Goal: Task Accomplishment & Management: Complete application form

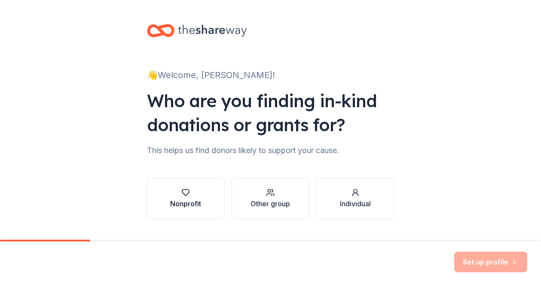
click at [173, 195] on div "button" at bounding box center [185, 193] width 31 height 9
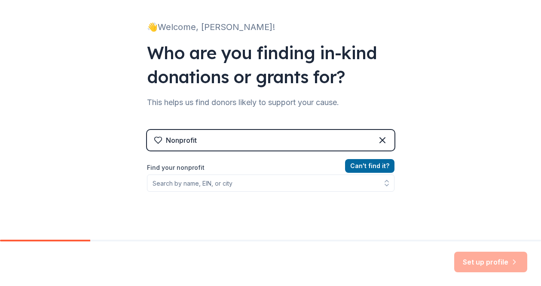
scroll to position [81, 0]
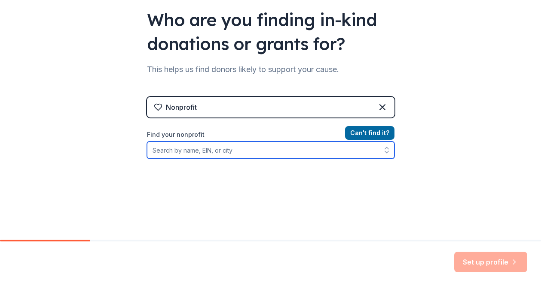
click at [205, 155] on input "Find your nonprofit" at bounding box center [270, 150] width 247 height 17
type input "LOS ANGELES CENTERS FOR ALCOHOL"
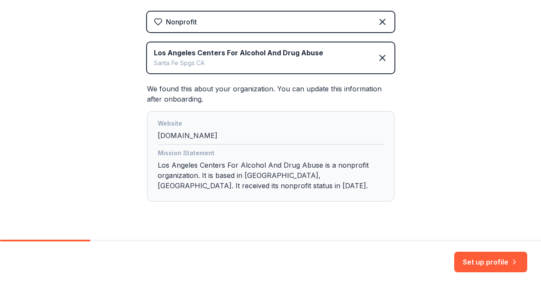
scroll to position [165, 0]
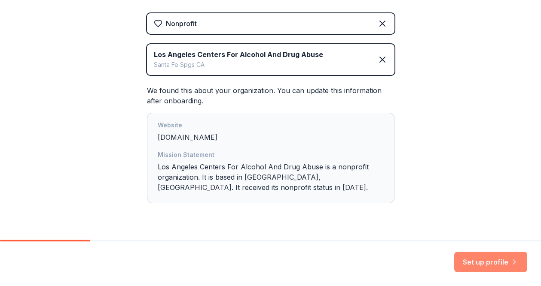
click at [478, 259] on button "Set up profile" at bounding box center [490, 262] width 73 height 21
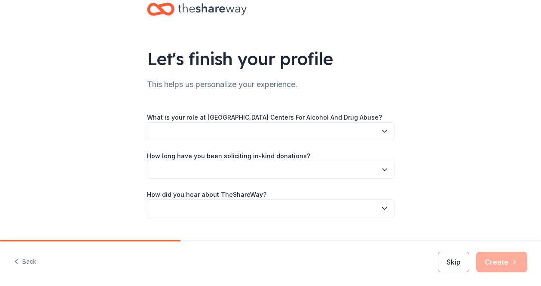
scroll to position [25, 0]
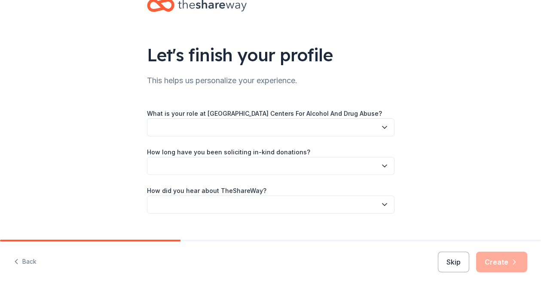
click at [357, 123] on button "button" at bounding box center [270, 128] width 247 height 18
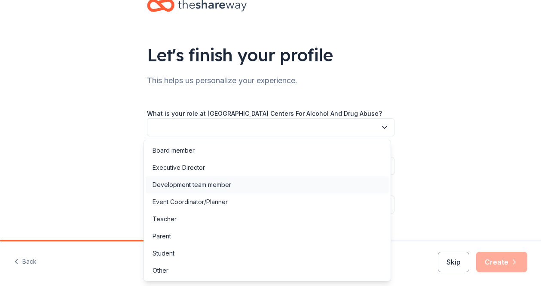
click at [226, 183] on div "Development team member" at bounding box center [191, 185] width 79 height 10
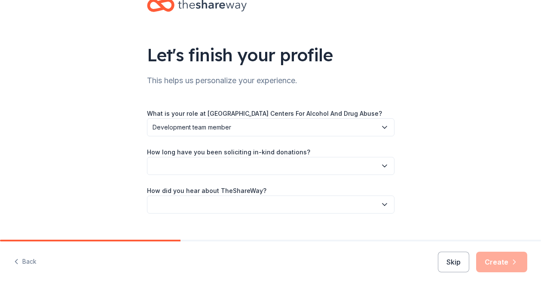
click at [303, 170] on button "button" at bounding box center [270, 166] width 247 height 18
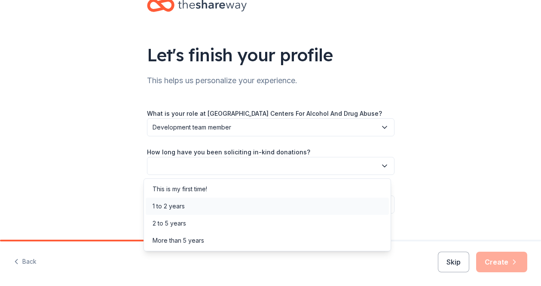
click at [175, 208] on div "1 to 2 years" at bounding box center [168, 206] width 32 height 10
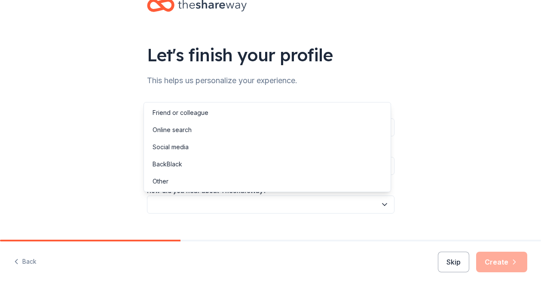
click at [249, 207] on button "button" at bounding box center [270, 205] width 247 height 18
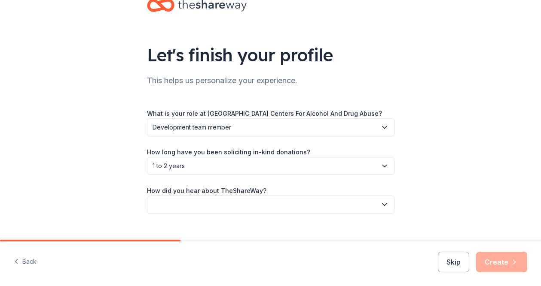
click at [249, 207] on button "button" at bounding box center [270, 205] width 247 height 18
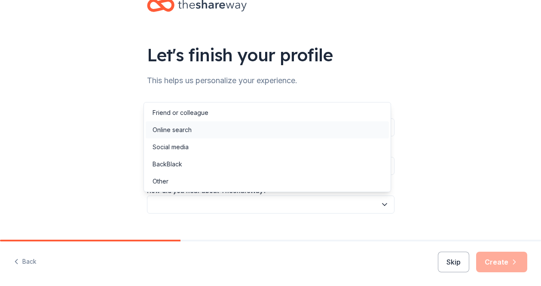
click at [189, 130] on div "Online search" at bounding box center [171, 130] width 39 height 10
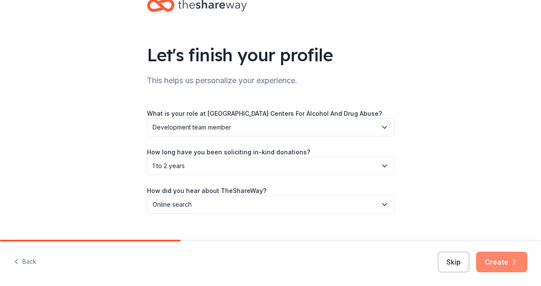
click at [500, 262] on button "Create" at bounding box center [501, 262] width 51 height 21
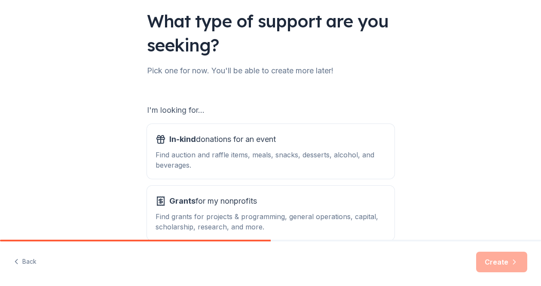
scroll to position [60, 0]
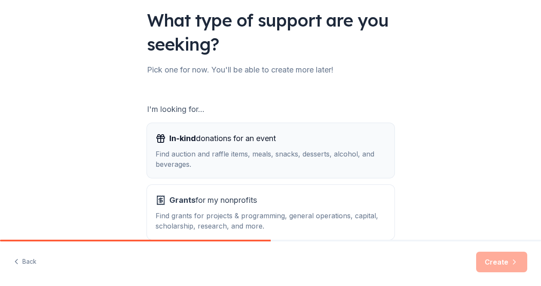
click at [302, 132] on div "In-kind donations for an event" at bounding box center [270, 139] width 230 height 14
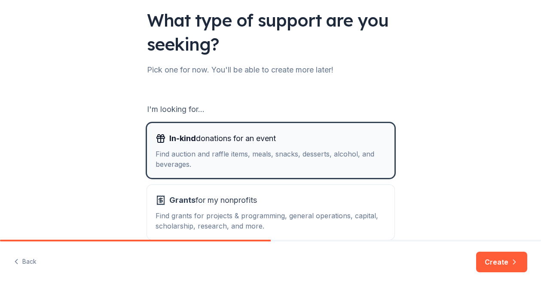
scroll to position [106, 0]
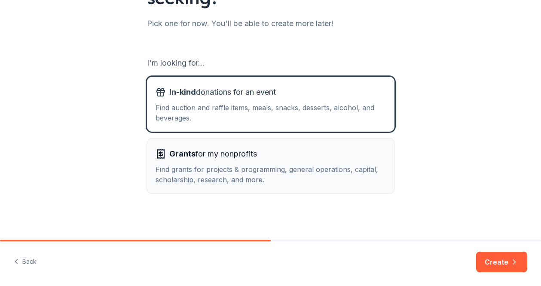
click at [292, 152] on div "Grants for my nonprofits" at bounding box center [270, 154] width 230 height 14
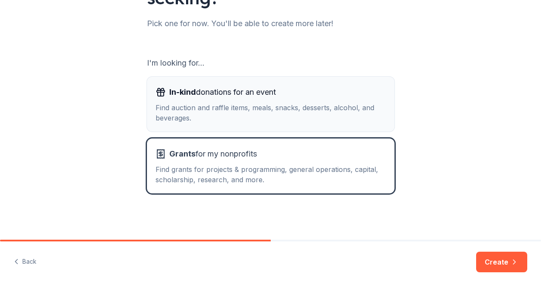
click at [352, 129] on button "In-kind donations for an event Find auction and raffle items, meals, snacks, de…" at bounding box center [270, 104] width 247 height 55
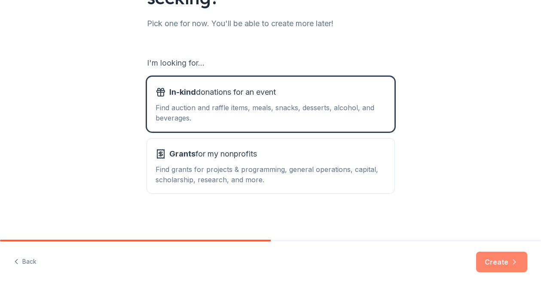
click at [503, 256] on button "Create" at bounding box center [501, 262] width 51 height 21
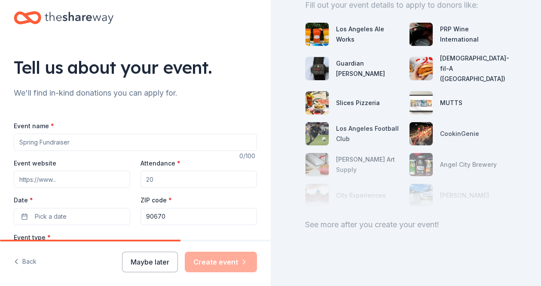
scroll to position [12, 0]
click at [92, 141] on input "Event name *" at bounding box center [135, 142] width 243 height 17
paste input "DRIVING the GREEN for RECOVERY – A Charity Topgolf Fundraiser"
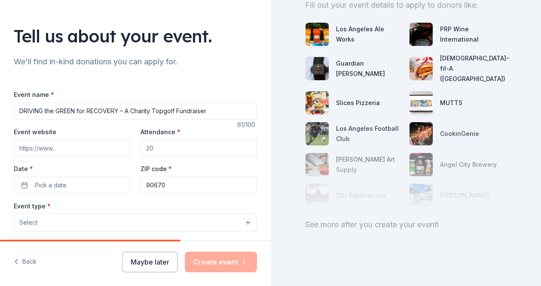
scroll to position [45, 0]
type input "DRIVING the GREEN for RECOVERY – A Charity Topgolf Fundraiser"
click at [50, 152] on input "Event website" at bounding box center [72, 147] width 116 height 17
paste input "https://lacada.com/events/show.php?id=339"
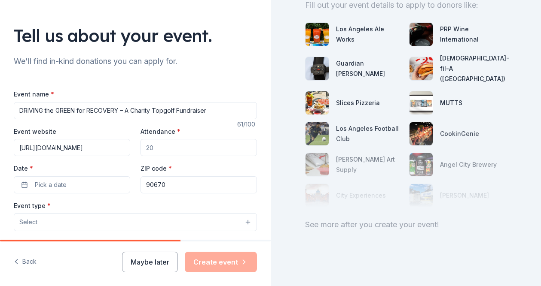
type input "https://lacada.com/events/show.php?id=339"
click at [169, 151] on input "Attendance *" at bounding box center [198, 147] width 116 height 17
type input "100"
click at [85, 190] on button "Pick a date" at bounding box center [72, 184] width 116 height 17
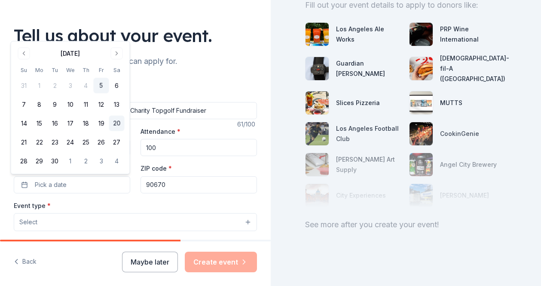
click at [113, 127] on button "20" at bounding box center [116, 123] width 15 height 15
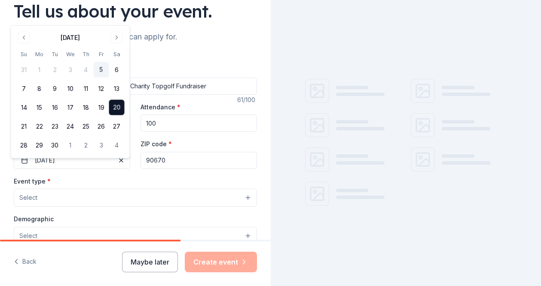
scroll to position [70, 0]
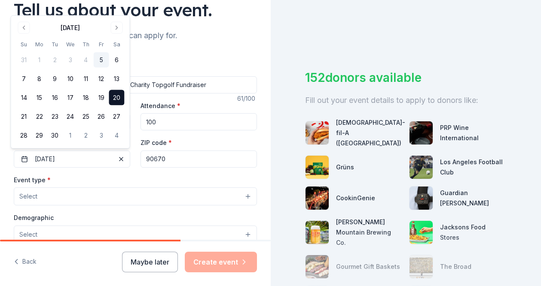
click at [125, 195] on button "Select" at bounding box center [135, 197] width 243 height 18
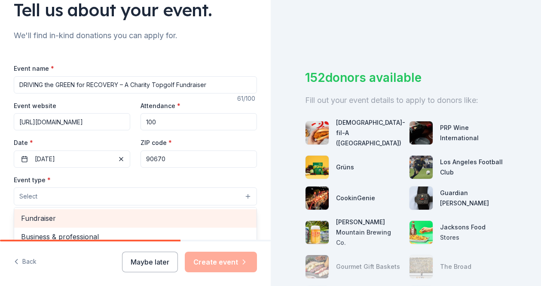
click at [49, 219] on span "Fundraiser" at bounding box center [135, 218] width 228 height 11
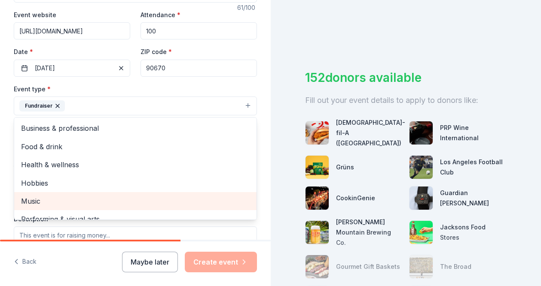
scroll to position [10, 0]
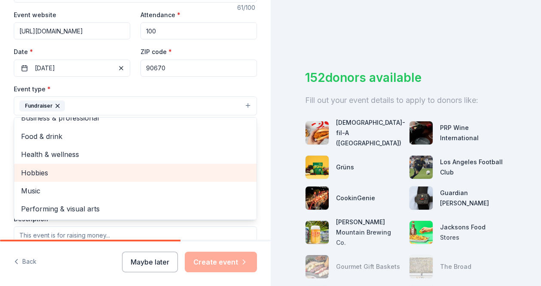
click at [63, 173] on span "Hobbies" at bounding box center [135, 172] width 228 height 11
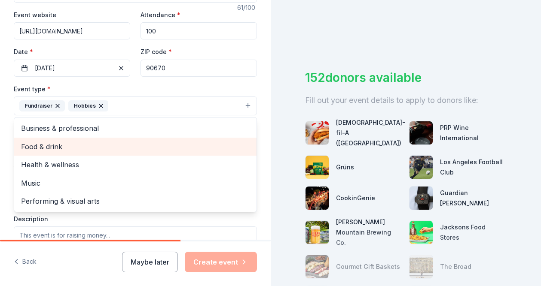
scroll to position [145, 0]
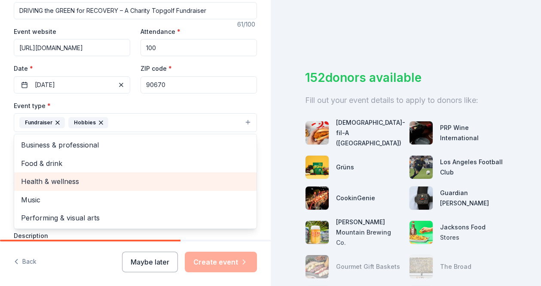
click at [77, 175] on div "Health & wellness" at bounding box center [135, 182] width 242 height 18
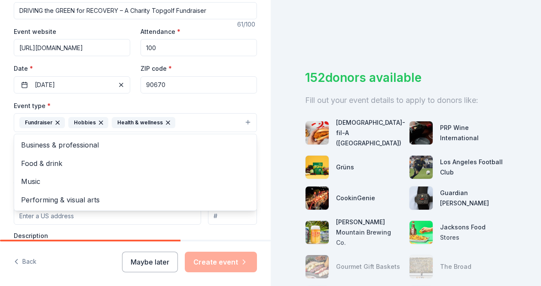
click at [231, 100] on div "Event name * DRIVING the GREEN for RECOVERY – A Charity Topgolf Fundraiser 61 /…" at bounding box center [135, 188] width 243 height 398
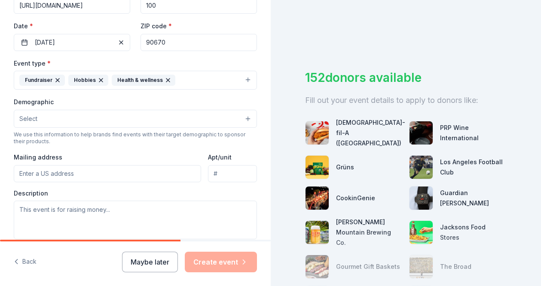
scroll to position [189, 0]
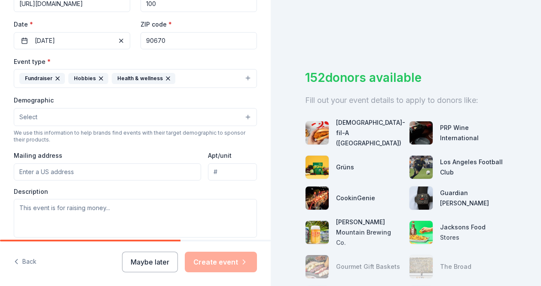
click at [110, 115] on button "Select" at bounding box center [135, 117] width 243 height 18
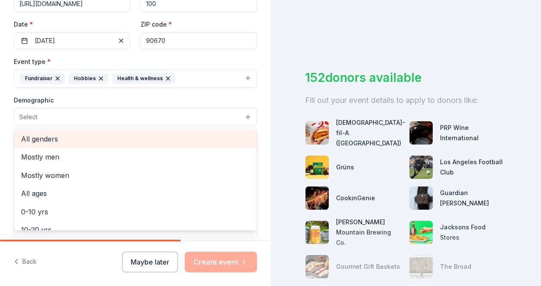
click at [55, 132] on div "All genders" at bounding box center [135, 139] width 242 height 18
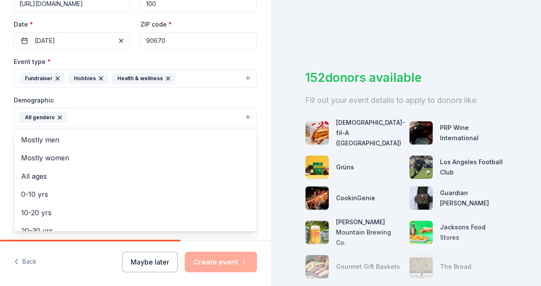
click at [201, 92] on div "Event type * Fundraiser Hobbies Health & wellness Demographic All genders Mostl…" at bounding box center [135, 147] width 243 height 183
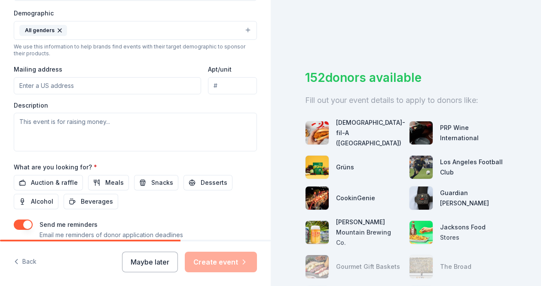
scroll to position [277, 0]
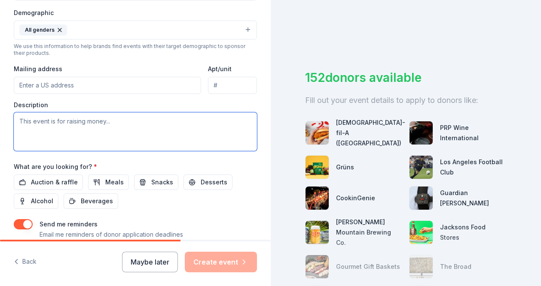
click at [89, 139] on textarea at bounding box center [135, 132] width 243 height 39
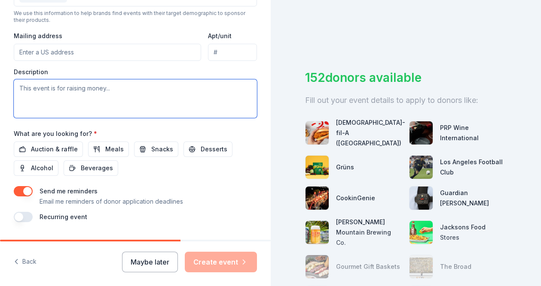
scroll to position [310, 0]
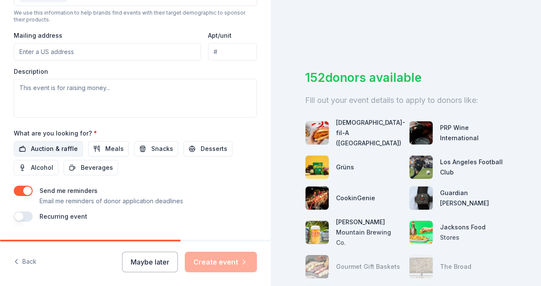
click at [60, 155] on button "Auction & raffle" at bounding box center [48, 148] width 69 height 15
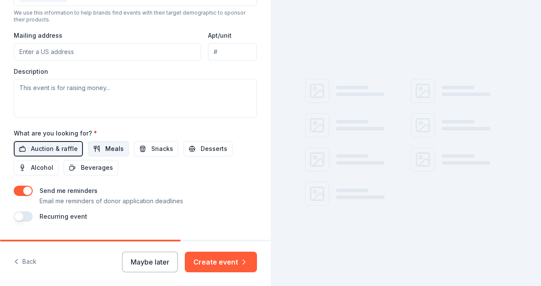
click at [113, 152] on span "Meals" at bounding box center [114, 149] width 18 height 10
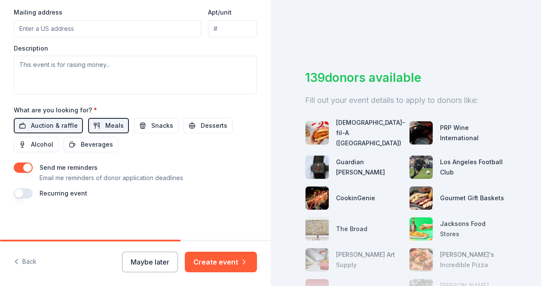
click at [21, 170] on button "button" at bounding box center [23, 168] width 19 height 10
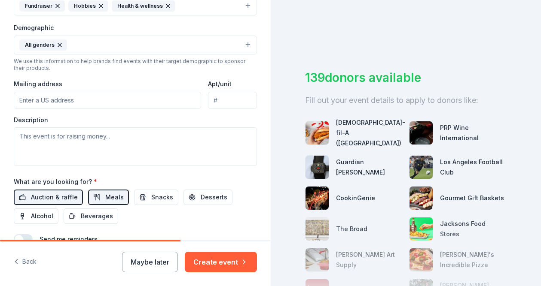
scroll to position [261, 0]
click at [119, 96] on input "Mailing address" at bounding box center [107, 100] width 187 height 17
type input "12070 Telegraph Rd, Suite 207"
click at [229, 102] on input "Apt/unit" at bounding box center [232, 100] width 49 height 17
type input "207"
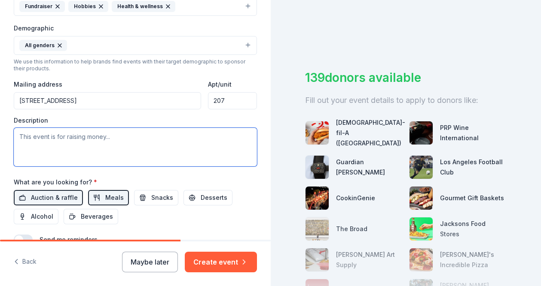
click at [56, 141] on textarea at bounding box center [135, 147] width 243 height 39
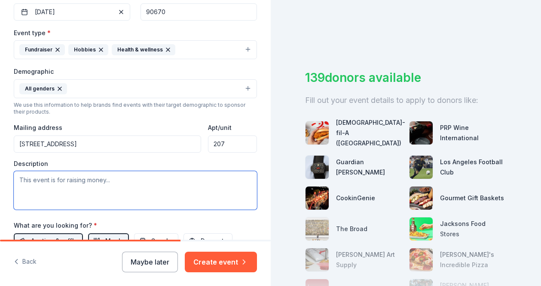
scroll to position [218, 0]
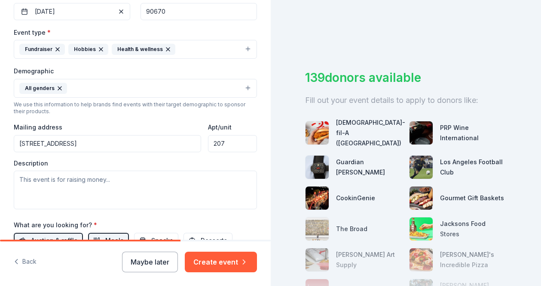
click at [127, 143] on input "12070 Telegraph Rd, Suite 207" at bounding box center [107, 143] width 187 height 17
click at [207, 170] on div "Description" at bounding box center [135, 184] width 243 height 51
click at [114, 138] on input "12070 Telegraph Rd, Suite 207" at bounding box center [107, 143] width 187 height 17
type input "12070 Telegraph Road, Santa Fe Springs, CA, 90670"
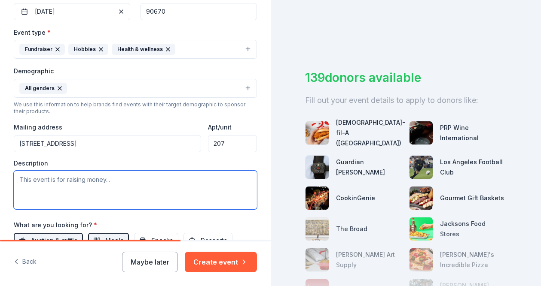
click at [137, 198] on textarea at bounding box center [135, 190] width 243 height 39
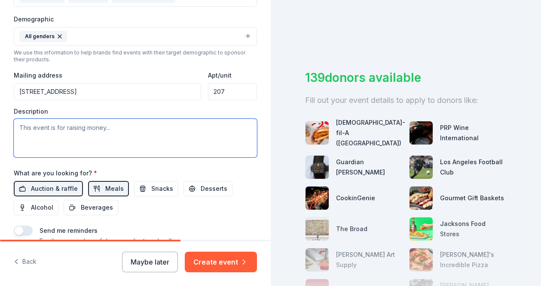
scroll to position [271, 0]
click at [48, 141] on textarea at bounding box center [135, 138] width 243 height 39
paste textarea "Celebrate National Recovery Month with us at a high-energy morning of fun, comm…"
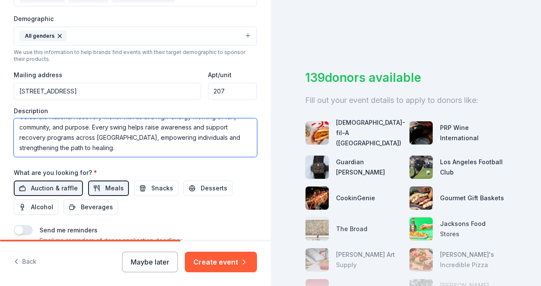
scroll to position [31, 0]
type textarea "Celebrate National Recovery Month with us at a high-energy morning of fun, comm…"
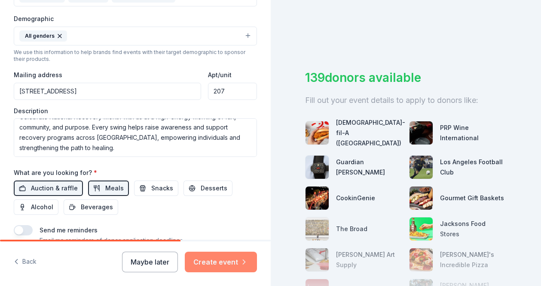
click at [225, 258] on button "Create event" at bounding box center [221, 262] width 72 height 21
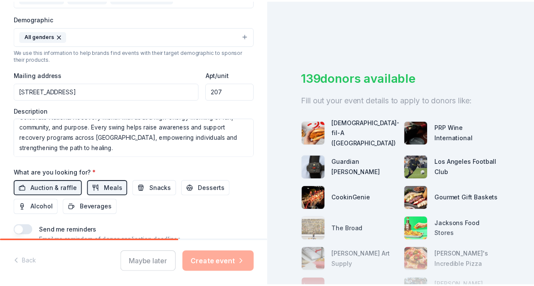
scroll to position [333, 0]
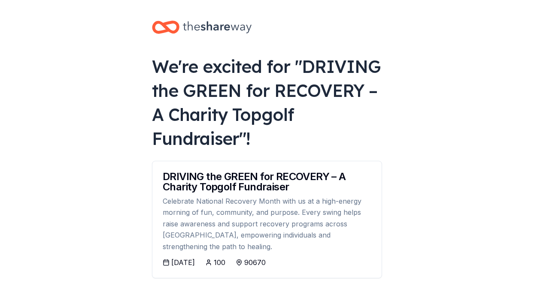
click at [218, 27] on icon at bounding box center [217, 27] width 69 height 12
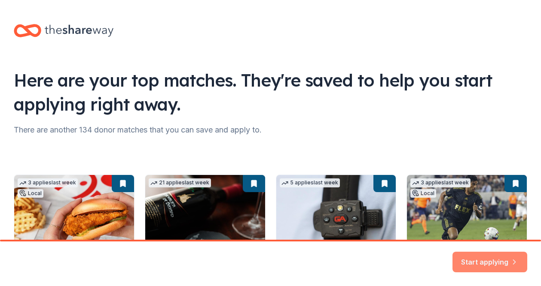
click at [498, 263] on button "Start applying" at bounding box center [489, 257] width 75 height 21
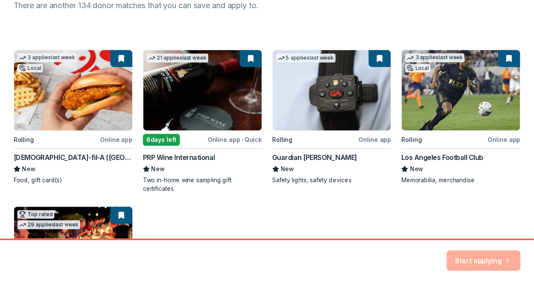
scroll to position [127, 0]
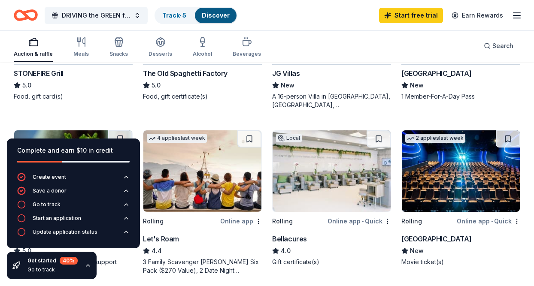
scroll to position [691, 0]
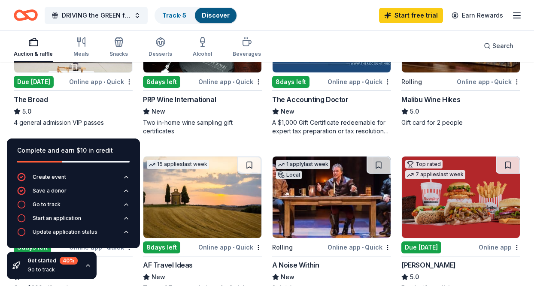
scroll to position [0, 0]
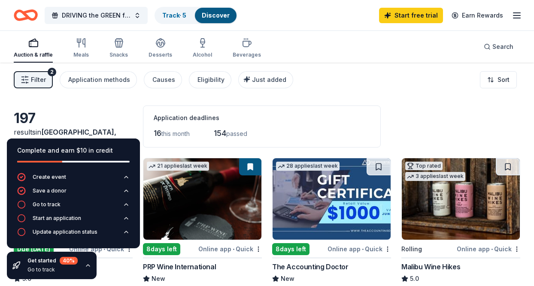
click at [61, 145] on div "Complete and earn $10 in credit" at bounding box center [73, 156] width 133 height 34
click at [49, 205] on div "Go to track" at bounding box center [47, 204] width 28 height 7
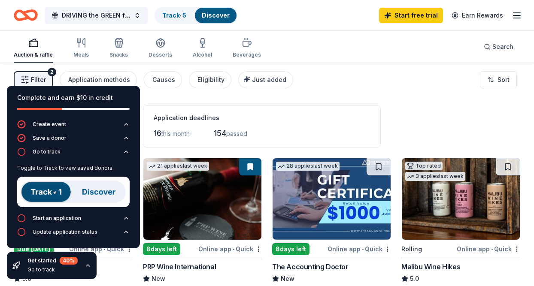
click at [76, 93] on div "Complete and earn $10 in credit" at bounding box center [73, 98] width 113 height 10
click at [110, 16] on span "DRIVING the GREEN for RECOVERY – A Charity Topgolf Fundraiser" at bounding box center [96, 15] width 69 height 10
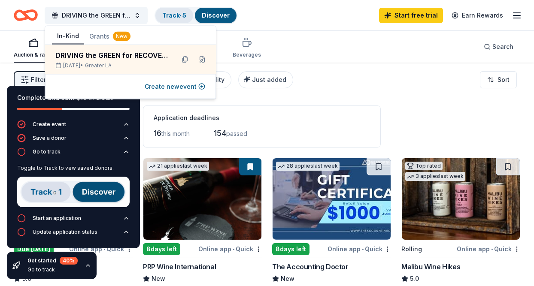
click at [183, 17] on link "Track · 5" at bounding box center [174, 15] width 24 height 7
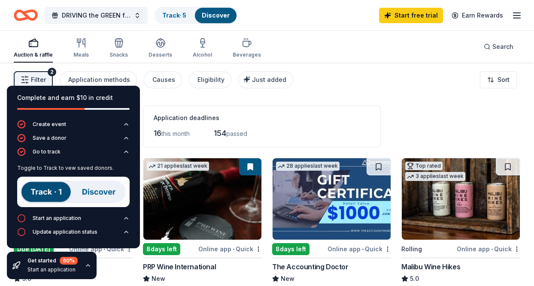
click at [216, 13] on link "Discover" at bounding box center [216, 15] width 28 height 7
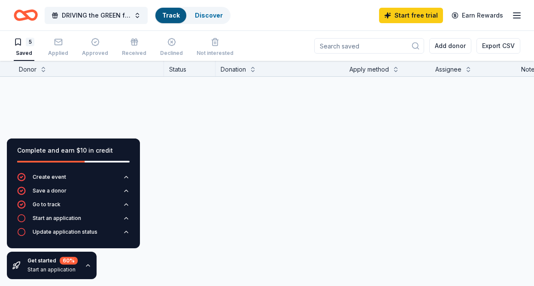
scroll to position [0, 0]
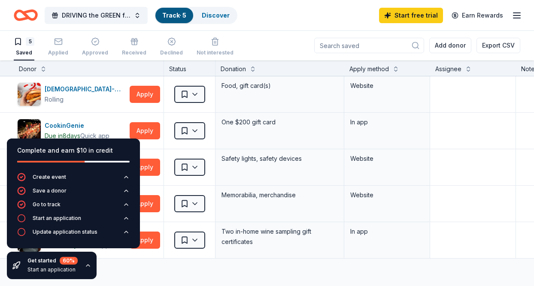
click at [43, 250] on div "Complete and earn $10 in credit Create event Save a donor Go to track Start an …" at bounding box center [73, 209] width 147 height 155
click at [37, 262] on div "Get started 60 %" at bounding box center [52, 261] width 50 height 8
click at [81, 269] on div "Get started 60 % Start an application" at bounding box center [52, 265] width 90 height 27
click at [87, 266] on icon "button" at bounding box center [88, 265] width 7 height 7
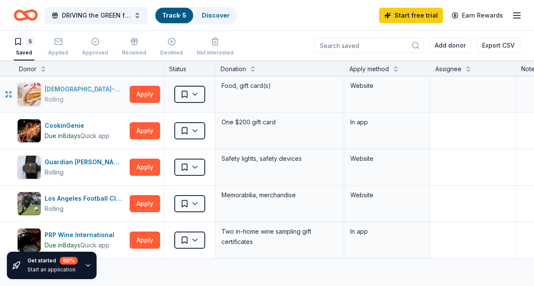
scroll to position [0, 0]
click at [66, 85] on div "[DEMOGRAPHIC_DATA]-fil-A ([GEOGRAPHIC_DATA])" at bounding box center [86, 90] width 82 height 10
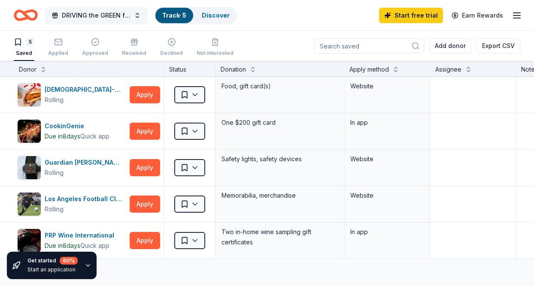
click at [55, 14] on span "button" at bounding box center [55, 15] width 7 height 7
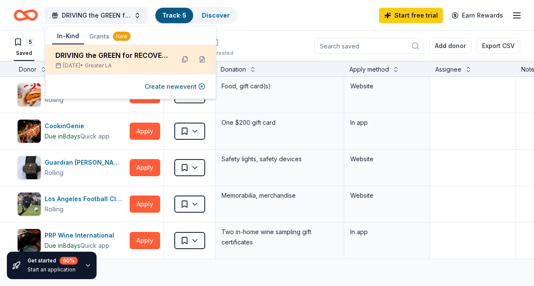
click at [111, 57] on div "DRIVING the GREEN for RECOVERY – A Charity Topgolf Fundraiser" at bounding box center [111, 55] width 113 height 10
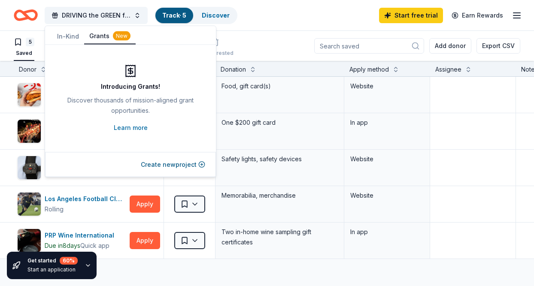
click at [103, 40] on button "Grants New" at bounding box center [110, 36] width 52 height 16
click at [100, 39] on button "Grants New" at bounding box center [110, 36] width 52 height 16
click at [137, 132] on link "Learn more" at bounding box center [131, 128] width 34 height 10
click at [103, 37] on button "Grants New" at bounding box center [110, 36] width 52 height 16
click at [101, 41] on button "Grants New" at bounding box center [110, 36] width 52 height 16
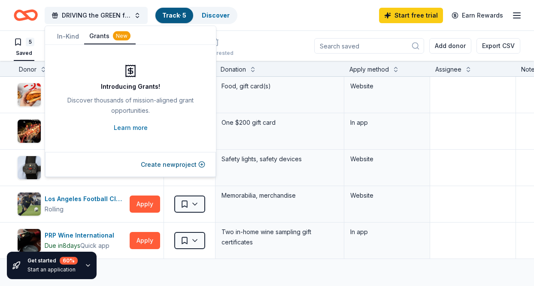
click at [281, 34] on div "5 Saved Applied Approved Received Declined Not interested Add donor Export CSV" at bounding box center [267, 46] width 507 height 30
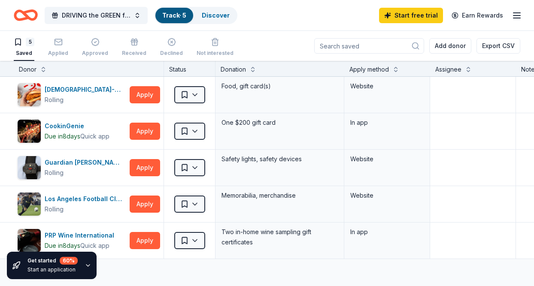
click at [30, 13] on icon "Home" at bounding box center [26, 15] width 24 height 20
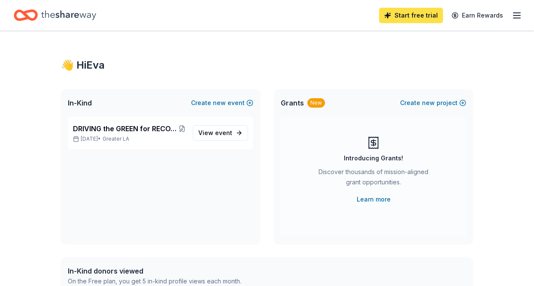
click at [399, 20] on link "Start free trial" at bounding box center [411, 15] width 64 height 15
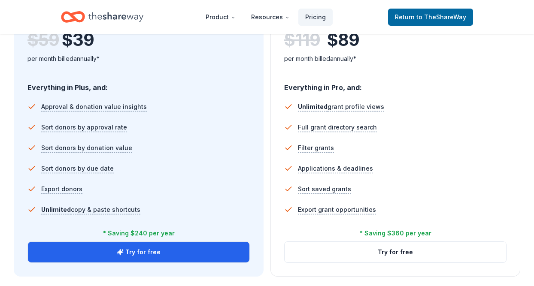
scroll to position [554, 0]
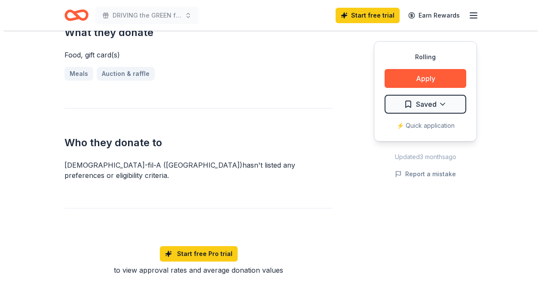
scroll to position [394, 0]
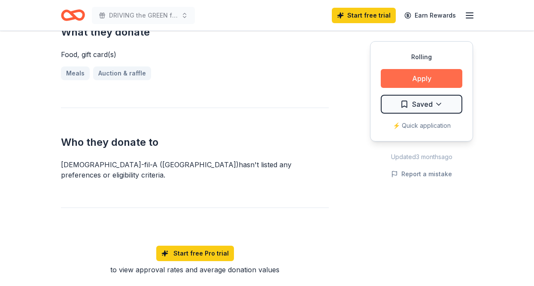
click at [398, 81] on button "Apply" at bounding box center [422, 78] width 82 height 19
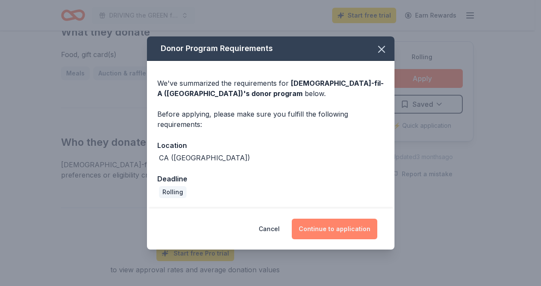
click at [329, 230] on button "Continue to application" at bounding box center [334, 229] width 85 height 21
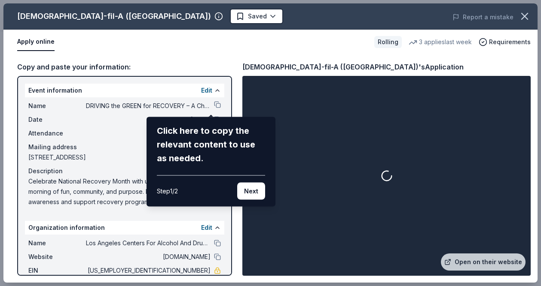
click at [254, 201] on div "Click here to copy the relevant content to use as needed. Step 1 / 2 Next" at bounding box center [210, 162] width 129 height 90
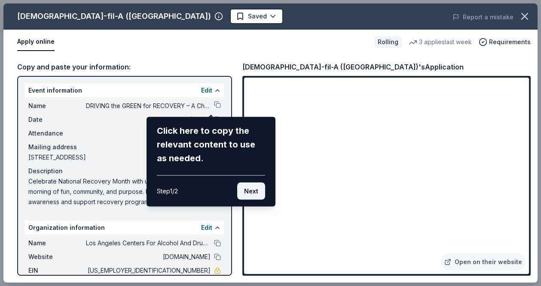
click at [250, 186] on button "Next" at bounding box center [251, 191] width 28 height 17
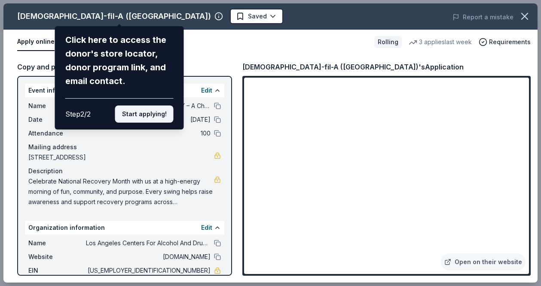
click at [149, 113] on button "Start applying!" at bounding box center [144, 114] width 58 height 17
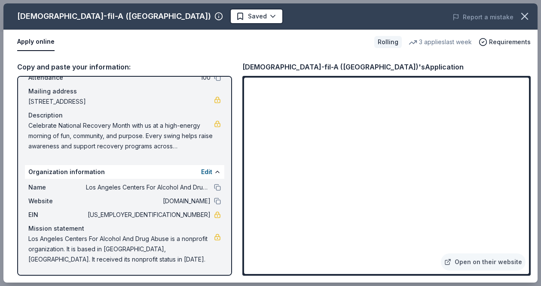
scroll to position [0, 0]
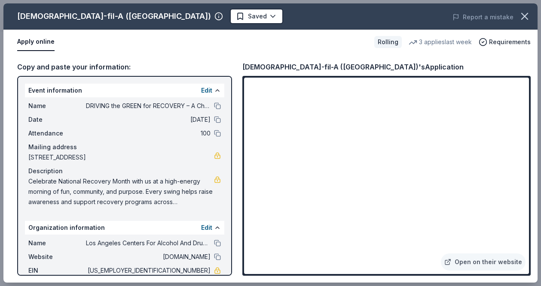
drag, startPoint x: 28, startPoint y: 179, endPoint x: 80, endPoint y: 198, distance: 54.7
click at [80, 198] on span "Celebrate National Recovery Month with us at a high-energy morning of fun, comm…" at bounding box center [121, 191] width 186 height 31
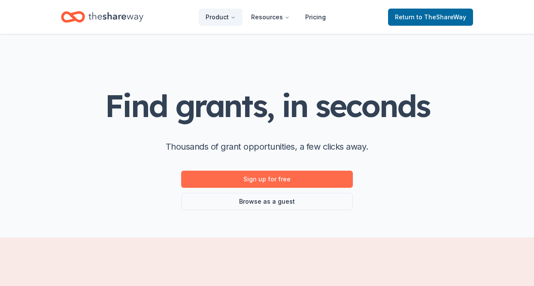
click at [286, 180] on link "Sign up for free" at bounding box center [267, 179] width 172 height 17
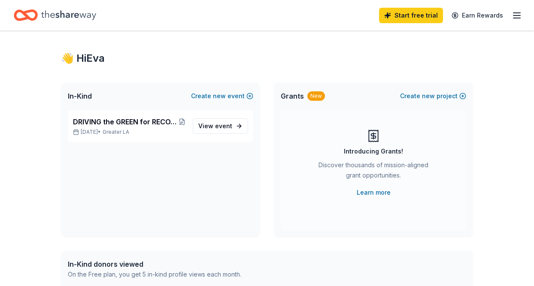
scroll to position [7, 0]
click at [306, 92] on div "Grants New" at bounding box center [303, 96] width 44 height 10
click at [289, 93] on span "Grants" at bounding box center [292, 96] width 23 height 10
click at [315, 98] on div "New" at bounding box center [316, 95] width 18 height 9
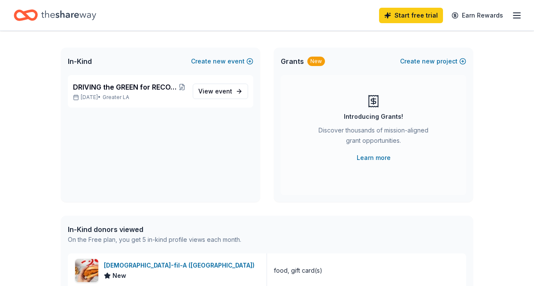
scroll to position [42, 0]
click at [389, 158] on link "Learn more" at bounding box center [374, 157] width 34 height 10
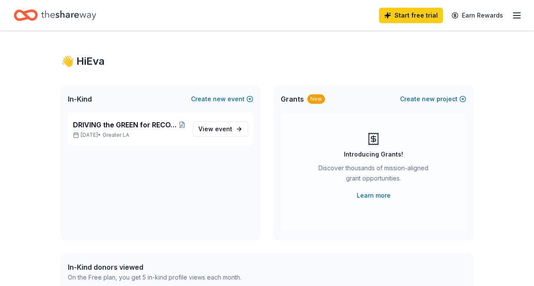
scroll to position [0, 0]
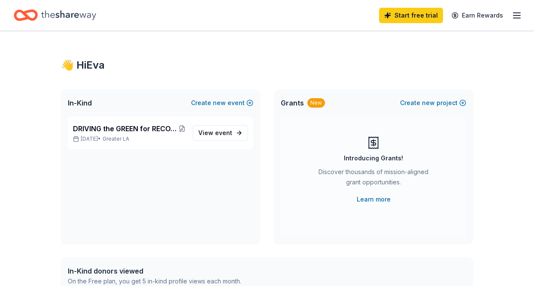
click at [68, 16] on icon "Home" at bounding box center [68, 15] width 55 height 18
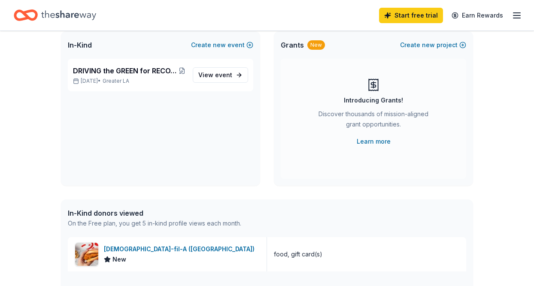
scroll to position [57, 0]
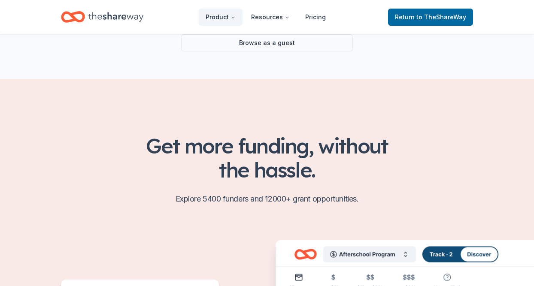
scroll to position [158, 0]
click at [256, 42] on link "Browse as a guest" at bounding box center [267, 43] width 172 height 17
click at [280, 49] on link "Browse as a guest" at bounding box center [267, 43] width 172 height 17
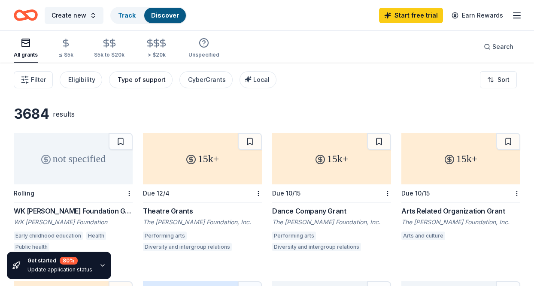
click at [149, 78] on div "Type of support" at bounding box center [142, 80] width 48 height 10
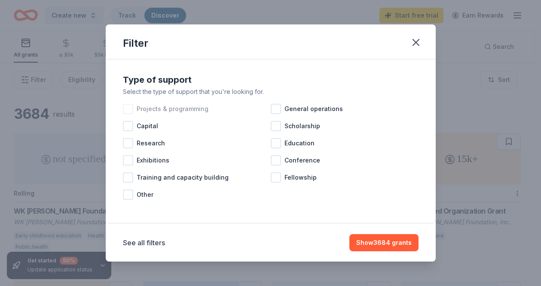
click at [188, 112] on span "Projects & programming" at bounding box center [173, 109] width 72 height 10
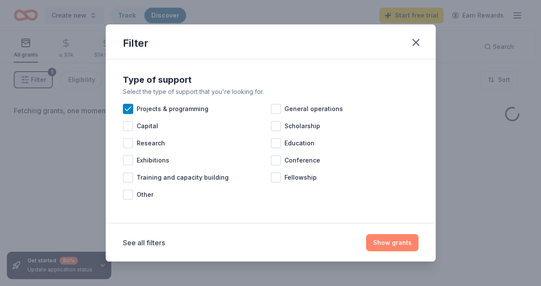
click at [389, 243] on button "Show grants" at bounding box center [392, 242] width 52 height 17
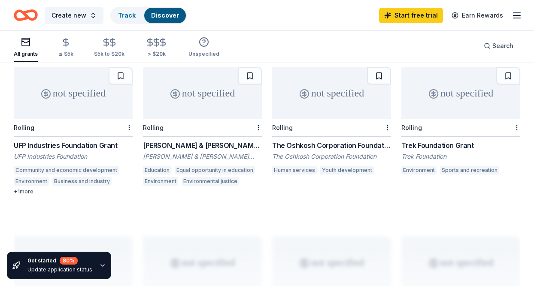
scroll to position [661, 0]
